Goal: Task Accomplishment & Management: Manage account settings

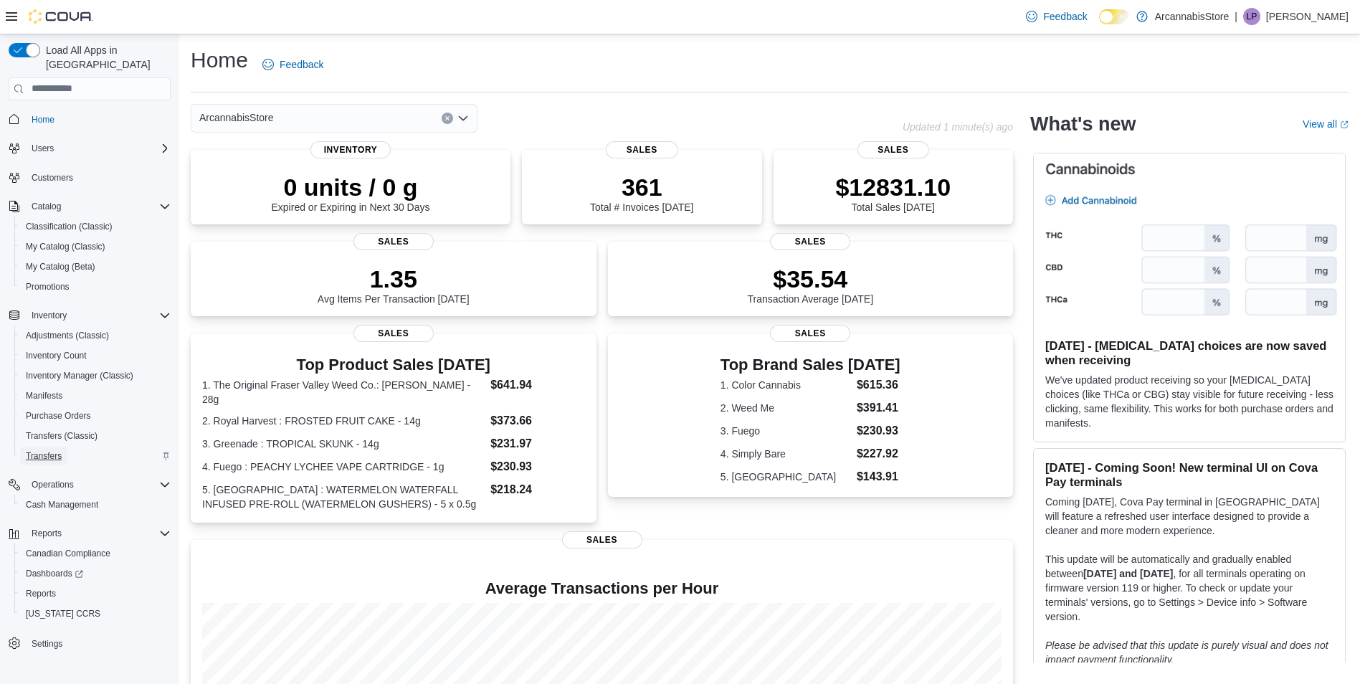
click at [37, 450] on span "Transfers" at bounding box center [44, 455] width 36 height 11
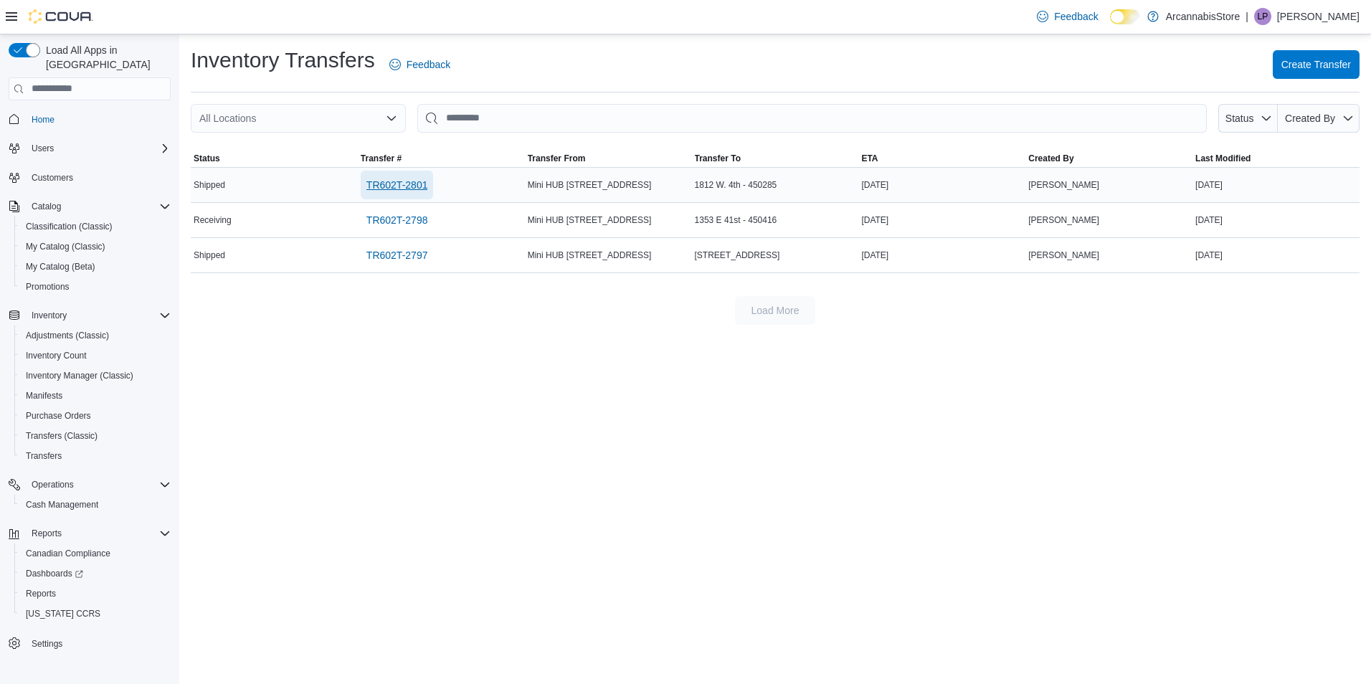
click at [398, 181] on span "TR602T-2801" at bounding box center [397, 185] width 62 height 14
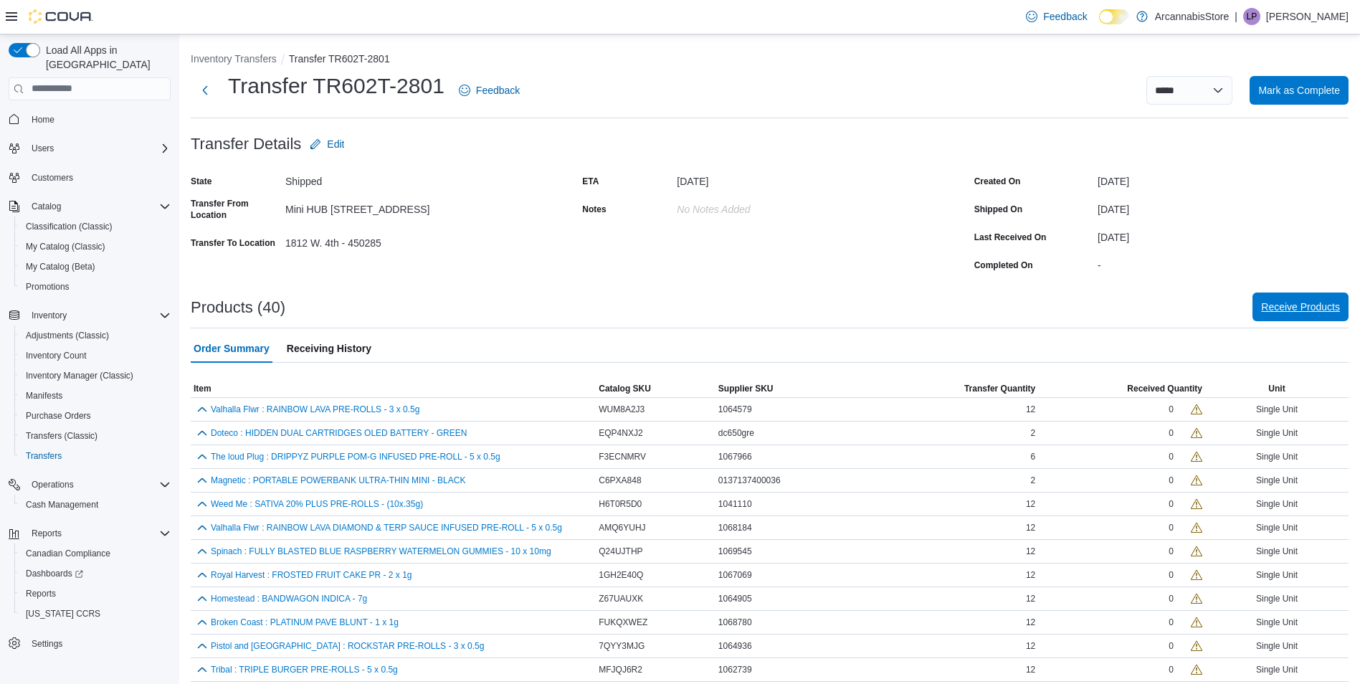
click at [1292, 313] on span "Receive Products" at bounding box center [1300, 307] width 79 height 14
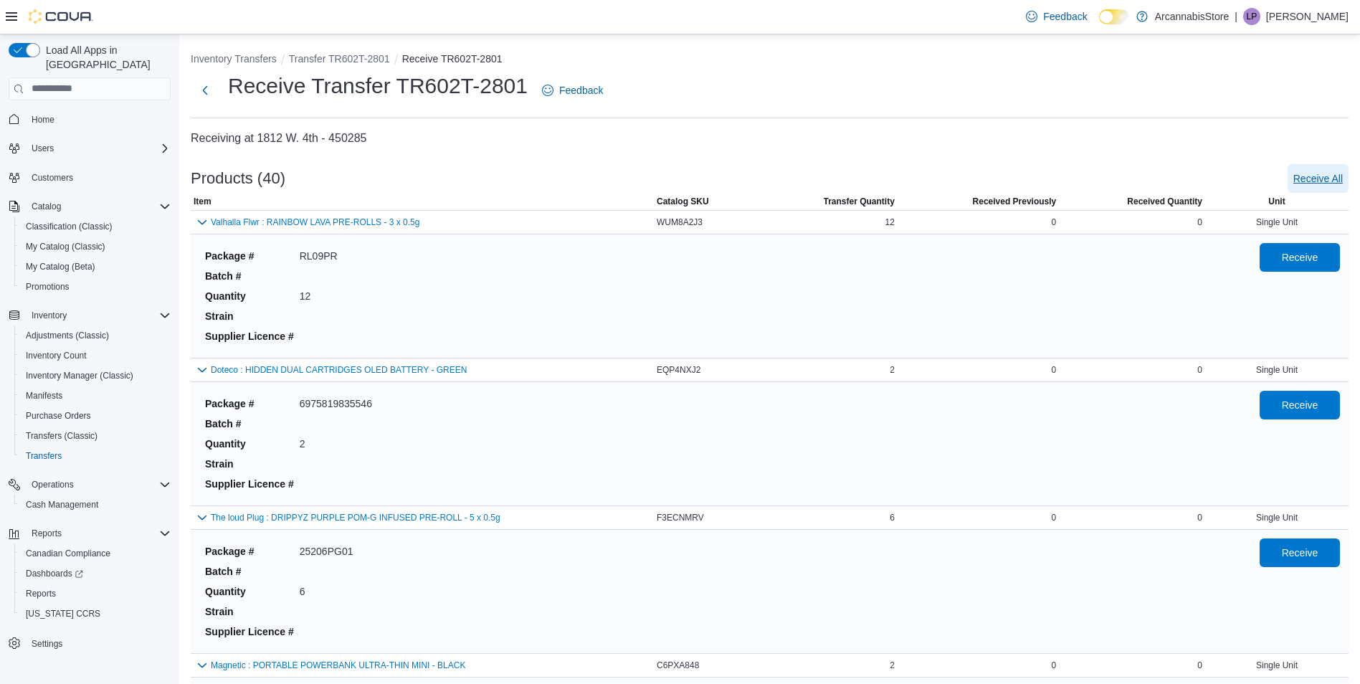
click at [1331, 176] on span "Receive All" at bounding box center [1317, 178] width 49 height 14
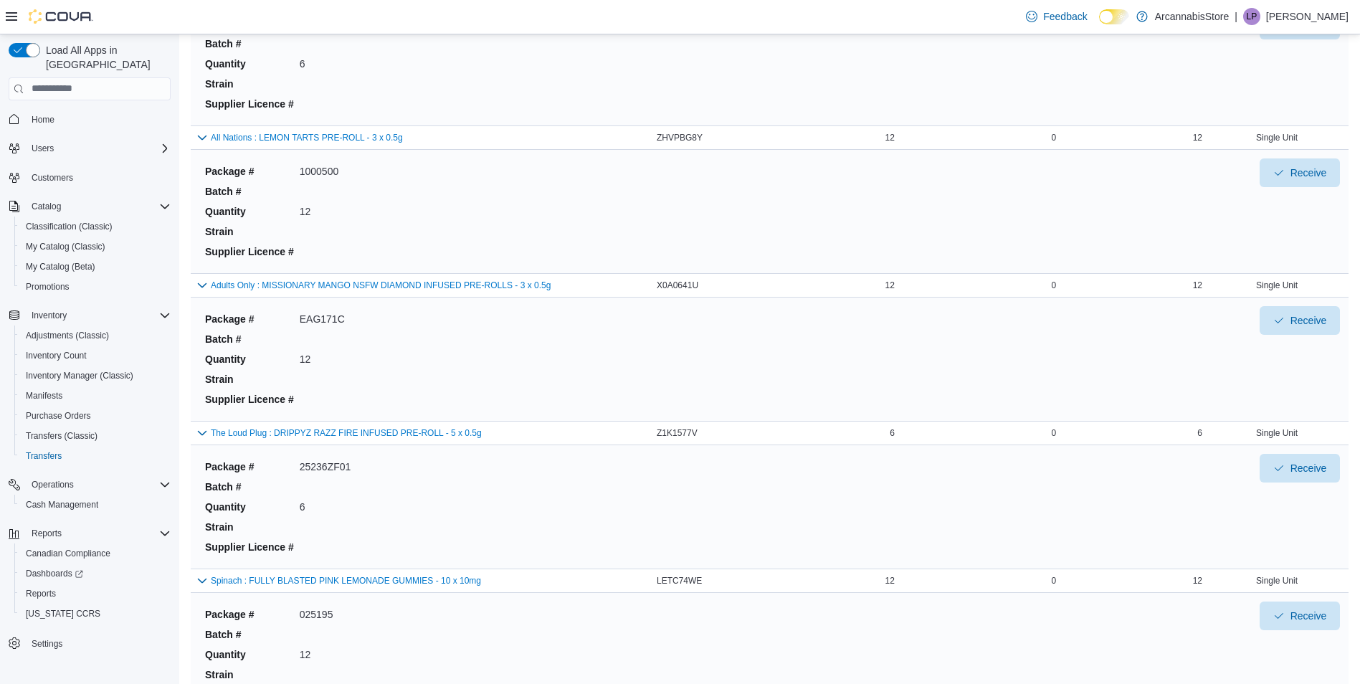
scroll to position [5489, 0]
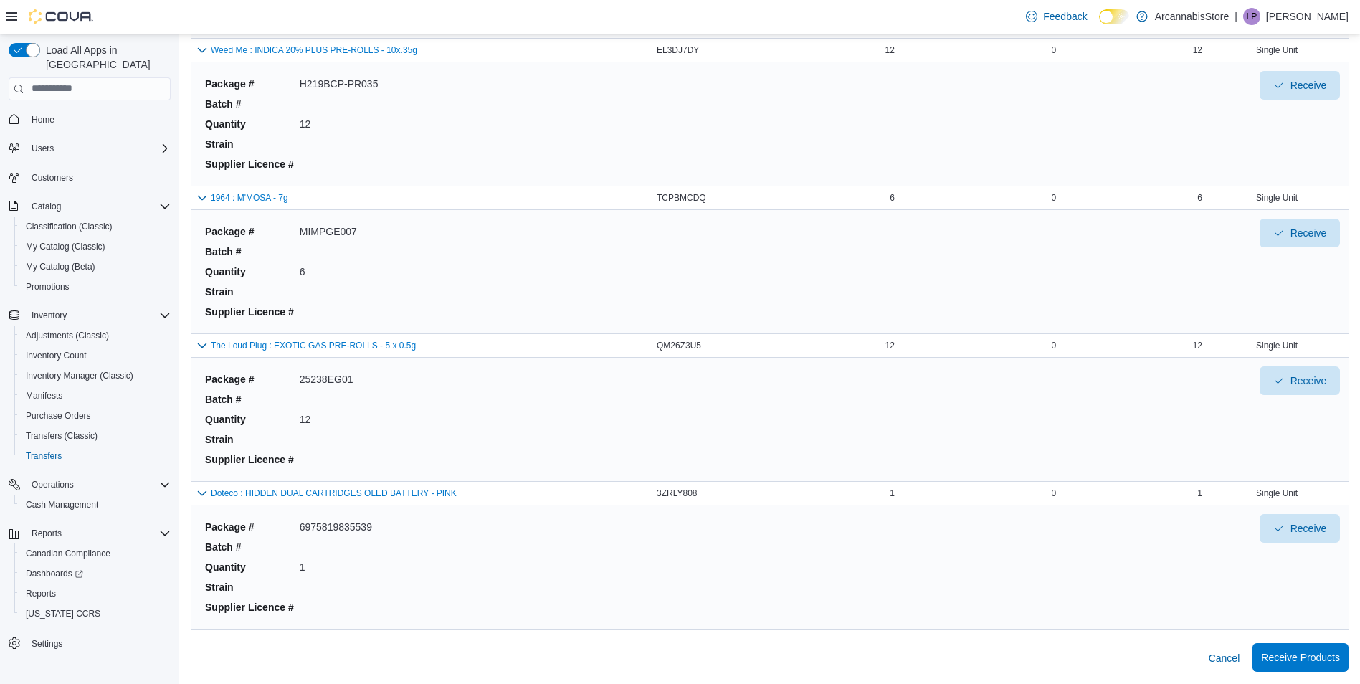
click at [1325, 655] on span "Receive Products" at bounding box center [1300, 657] width 79 height 14
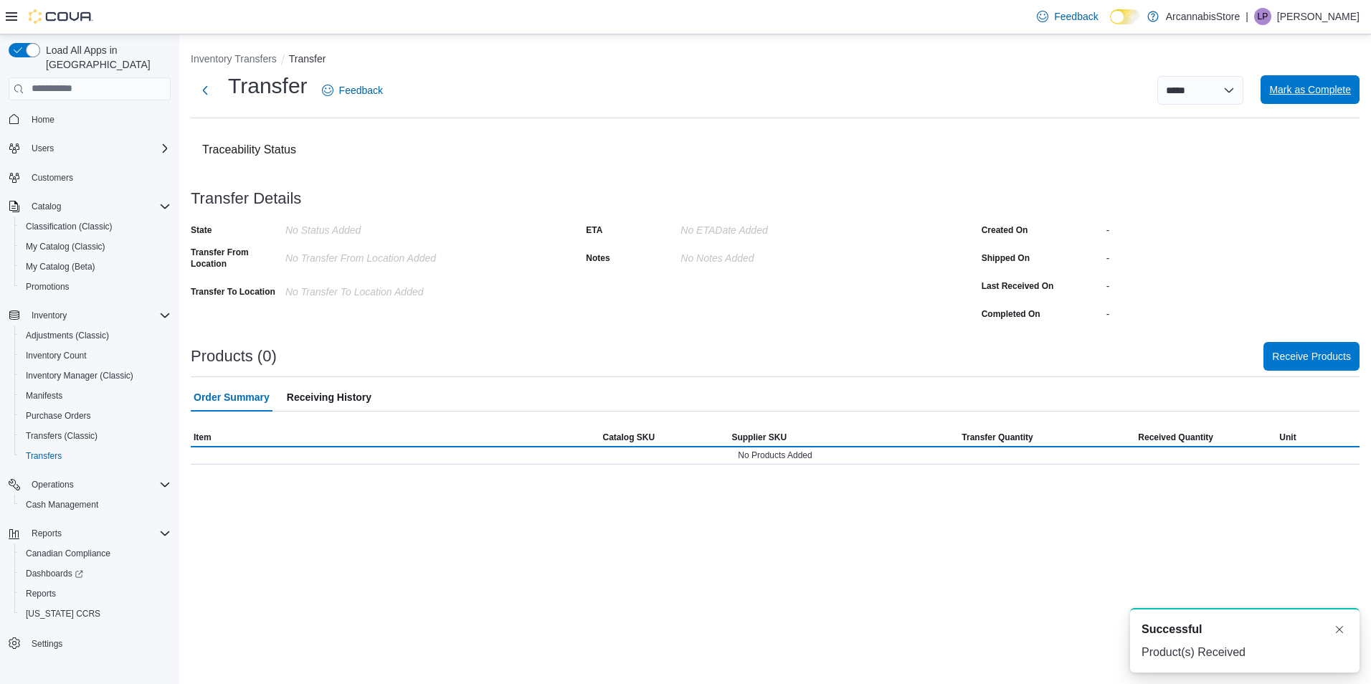
click at [1310, 95] on span "Mark as Complete" at bounding box center [1310, 89] width 82 height 14
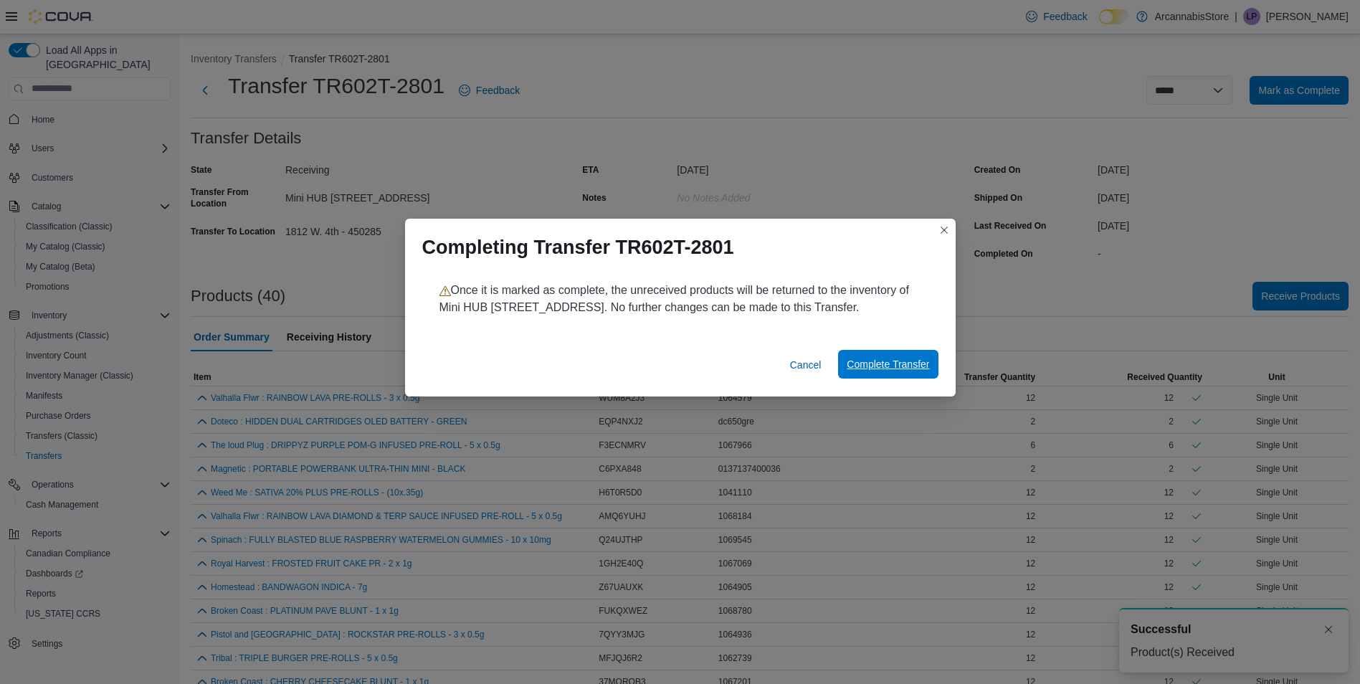
click at [922, 366] on span "Complete Transfer" at bounding box center [888, 364] width 82 height 14
